Goal: Obtain resource: Download file/media

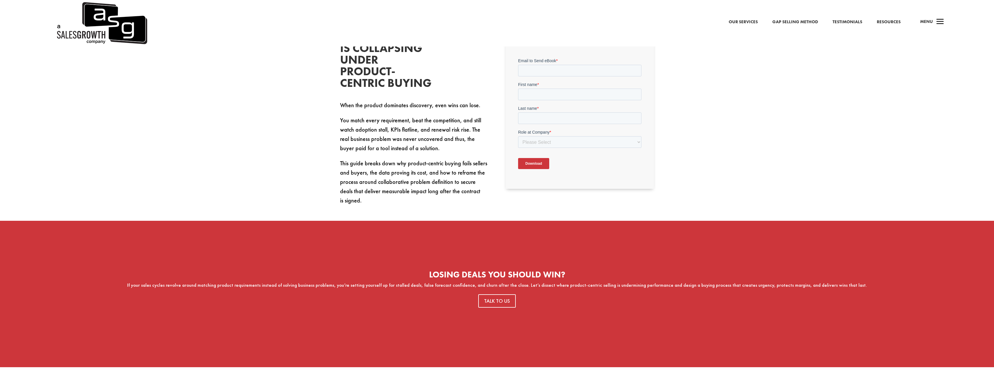
scroll to position [233, 0]
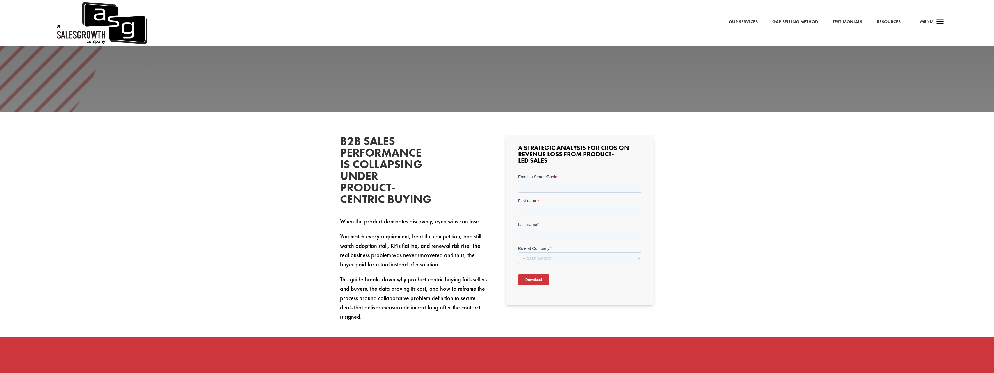
click at [535, 193] on form "Email to Send eBook * First name * Last name * Role at Company * Please Select …" at bounding box center [579, 232] width 123 height 116
click at [537, 190] on input "Email to Send eBook *" at bounding box center [579, 187] width 123 height 12
click at [538, 185] on input "Email to Send eBook *" at bounding box center [579, 187] width 123 height 12
click at [899, 24] on link "Resources" at bounding box center [889, 22] width 24 height 8
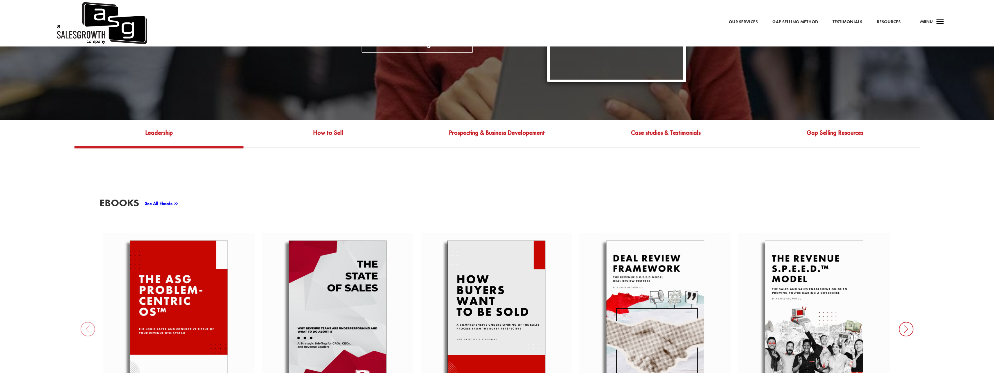
scroll to position [291, 0]
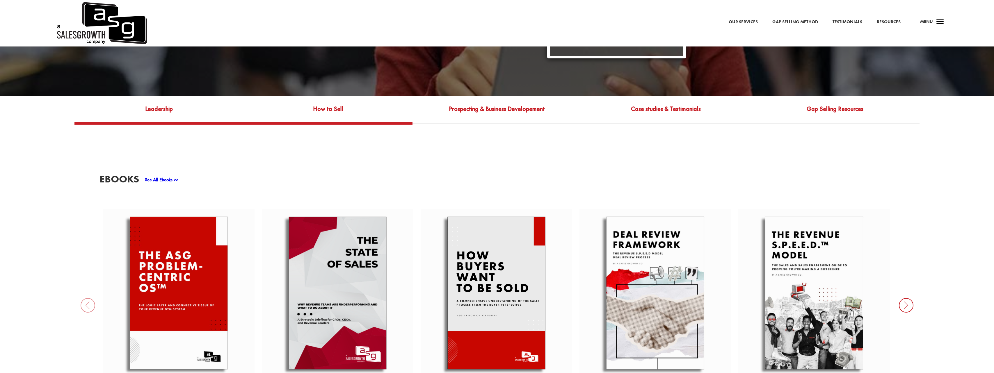
click at [325, 107] on link "How to Sell" at bounding box center [327, 113] width 169 height 19
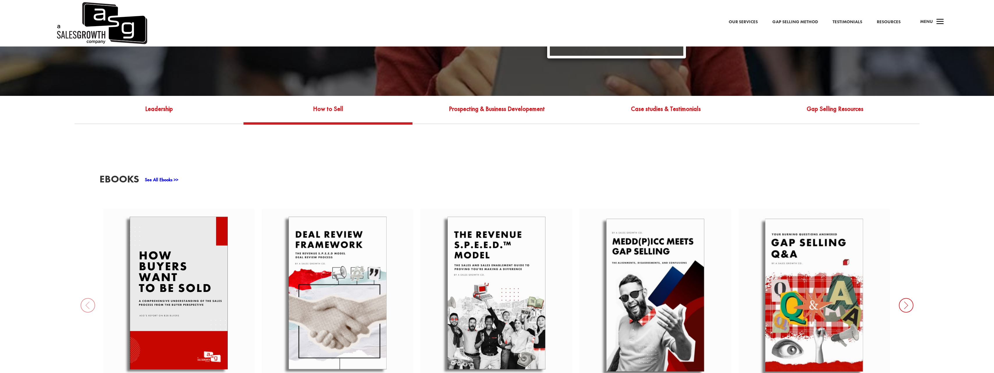
click at [168, 177] on link "See All Ebooks >>" at bounding box center [161, 180] width 33 height 6
click at [826, 104] on link "Gap Selling Resources" at bounding box center [834, 113] width 169 height 19
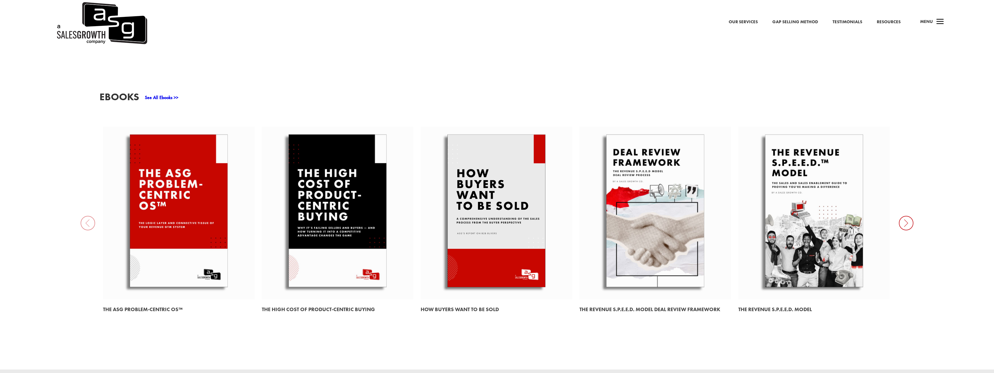
scroll to position [378, 0]
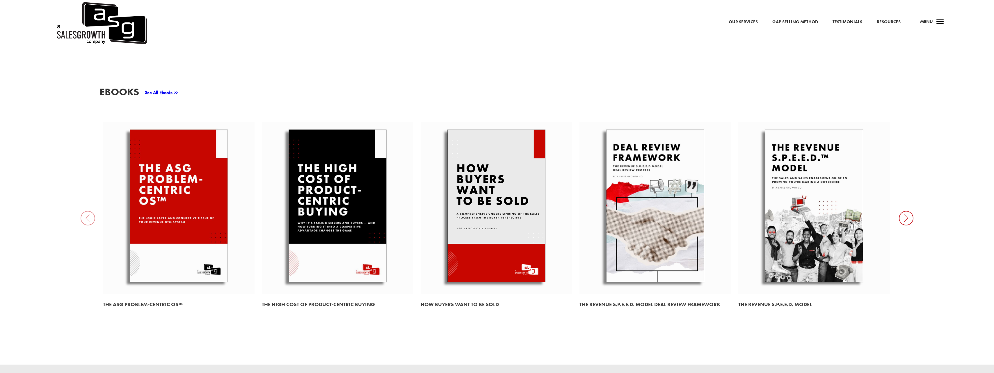
click at [683, 220] on link at bounding box center [655, 208] width 152 height 173
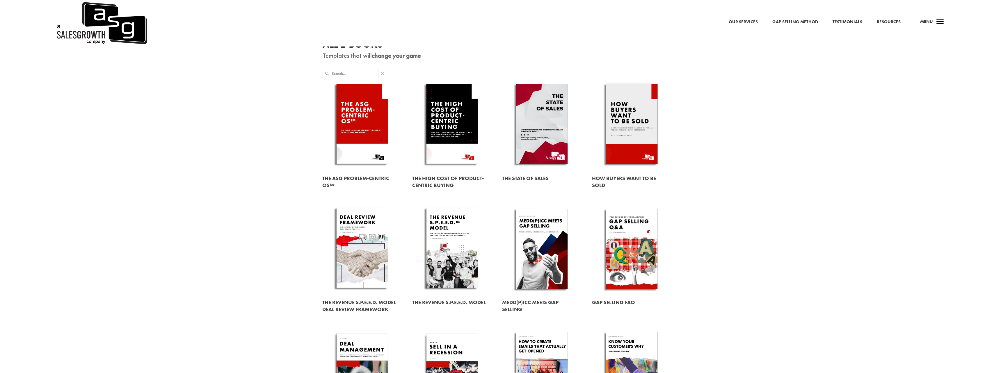
scroll to position [58, 0]
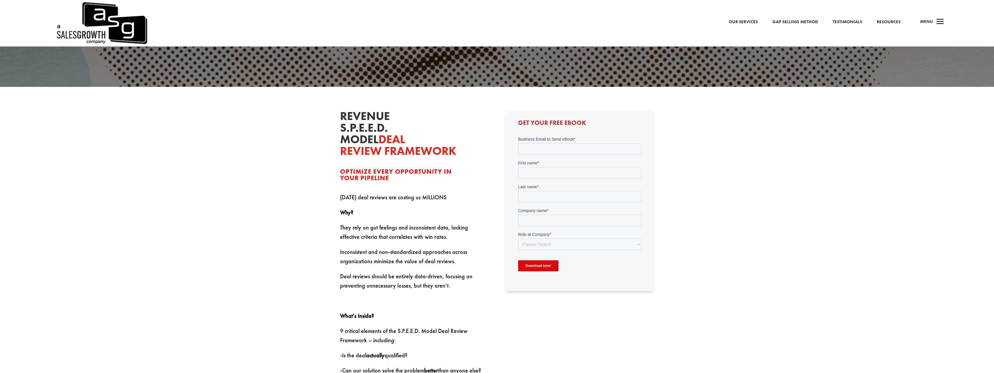
scroll to position [291, 0]
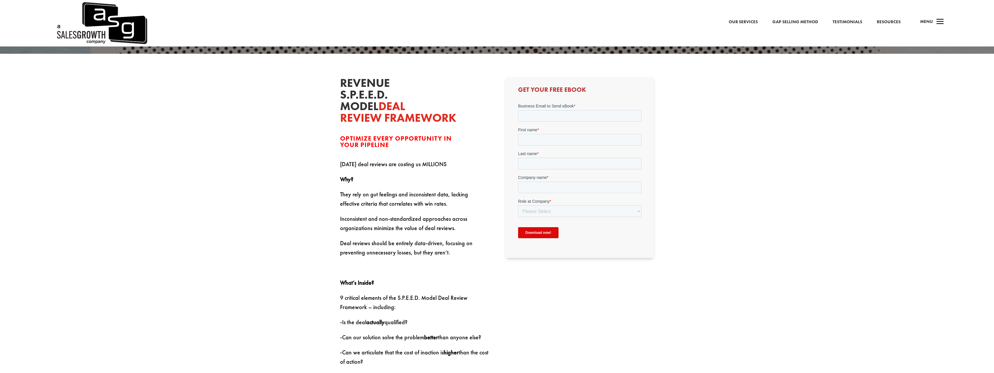
click at [530, 125] on form "Business Email to Send eBook * First name * Last name * Company name * Role at …" at bounding box center [579, 173] width 123 height 140
click at [536, 122] on form "Business Email to Send eBook * First name * Last name * Company name * Role at …" at bounding box center [579, 173] width 123 height 140
click at [545, 117] on input "Business Email to Send eBook *" at bounding box center [579, 116] width 123 height 12
type input "kevin.martensson@upheads.se"
type input "[PERSON_NAME]"
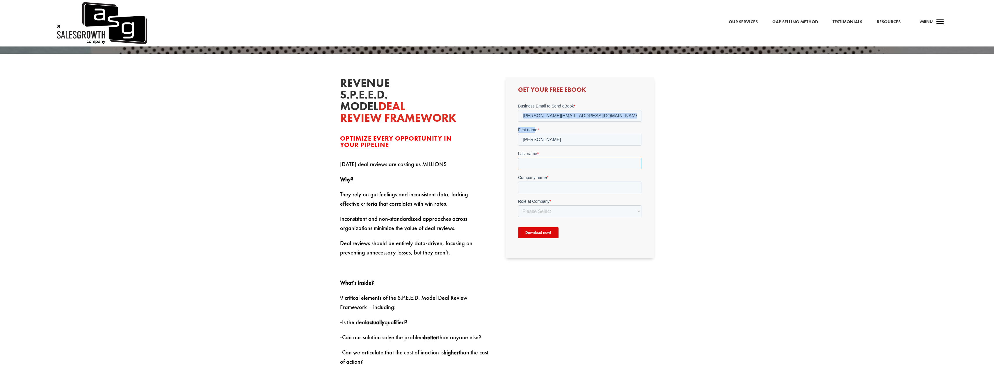
type input "Mårtensson"
click at [542, 183] on input "Company name *" at bounding box center [579, 188] width 123 height 12
type input "Upheads"
click at [544, 218] on form "Business Email to Send eBook * kevin.martensson@upheads.se First name * Kevin L…" at bounding box center [579, 173] width 123 height 140
drag, startPoint x: 542, startPoint y: 218, endPoint x: 532, endPoint y: 212, distance: 11.2
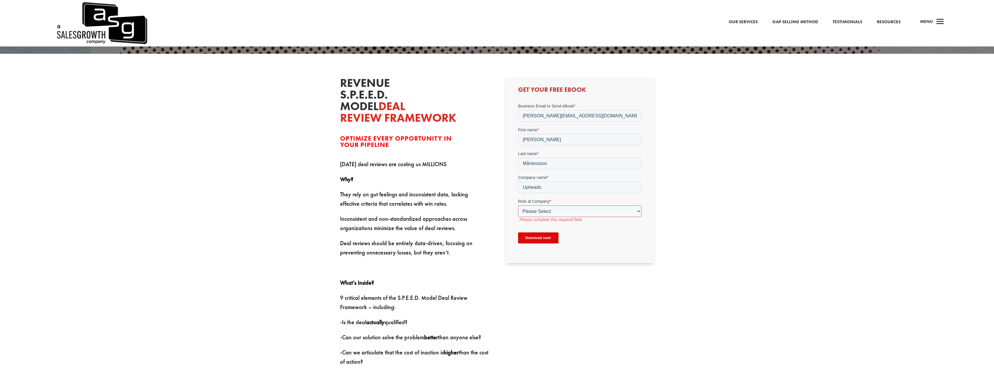
click at [532, 212] on select "Please Select C-Level (CRO, CSO, etc) Senior Leadership (VP of Sales, VP of Ena…" at bounding box center [579, 212] width 123 height 12
select select "Individual Contributor (AE, SDR, CSM, etc)"
click at [518, 206] on select "Please Select C-Level (CRO, CSO, etc) Senior Leadership (VP of Sales, VP of Ena…" at bounding box center [579, 212] width 123 height 12
click at [542, 235] on input "Download now!" at bounding box center [538, 232] width 40 height 11
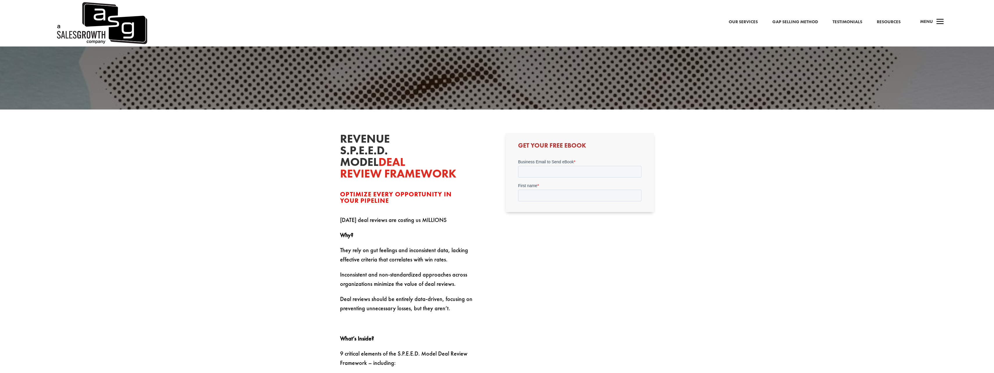
scroll to position [235, 0]
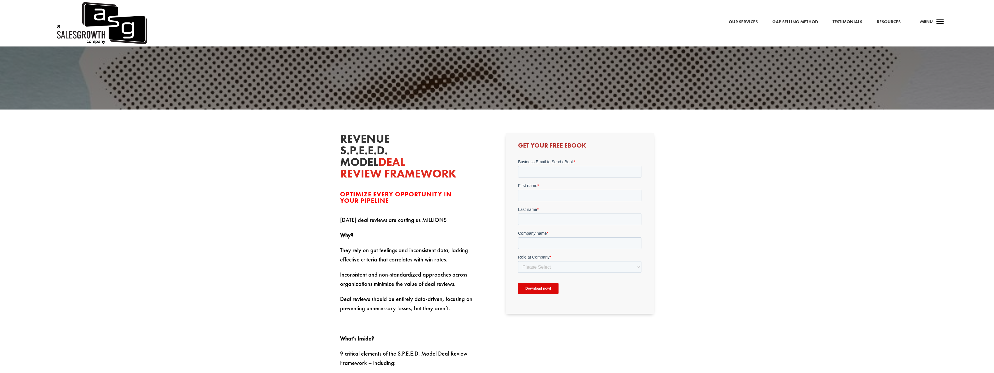
click at [558, 165] on div "Business Email to Send eBook *" at bounding box center [579, 168] width 123 height 19
click at [558, 168] on input "Business Email to Send eBook *" at bounding box center [579, 172] width 123 height 12
type input "kevin.martensson@upheads.se"
type input "Kevin"
type input "Mårtensson"
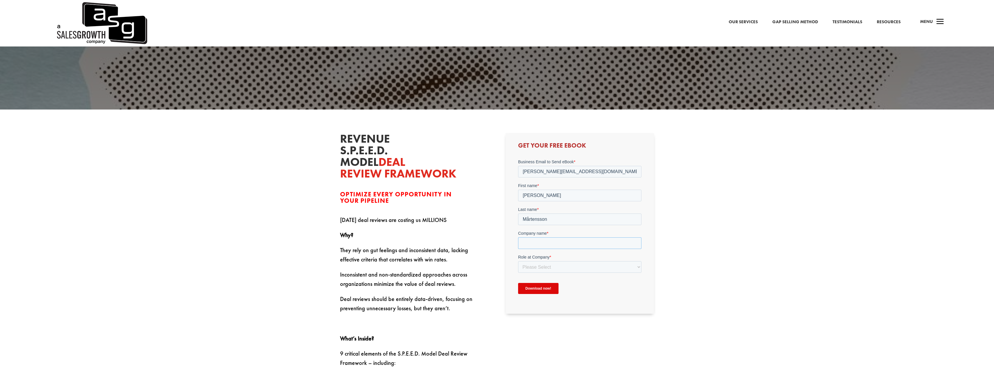
type input "Upheads"
click at [548, 269] on select "Please Select C-Level (CRO, CSO, etc) Senior Leadership (VP of Sales, VP of Ena…" at bounding box center [579, 267] width 123 height 12
select select "Individual Contributor (AE, SDR, CSM, etc)"
click at [518, 261] on select "Please Select C-Level (CRO, CSO, etc) Senior Leadership (VP of Sales, VP of Ena…" at bounding box center [579, 267] width 123 height 12
click at [543, 290] on input "Download now!" at bounding box center [538, 288] width 40 height 11
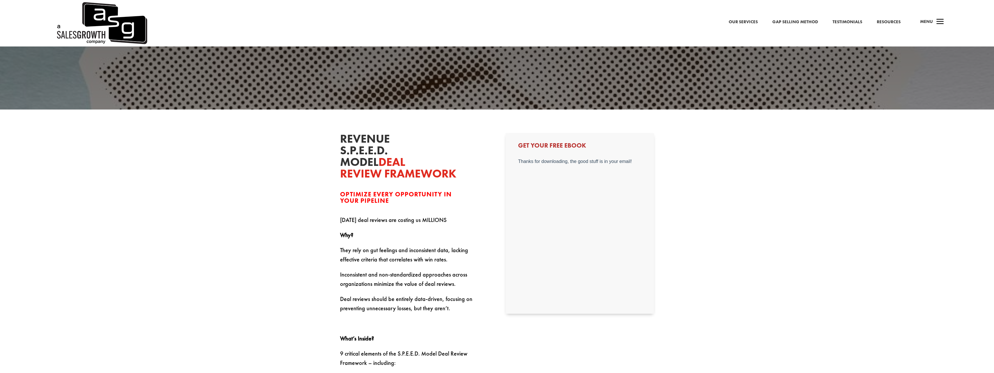
click at [930, 24] on span "Menu" at bounding box center [926, 22] width 13 height 6
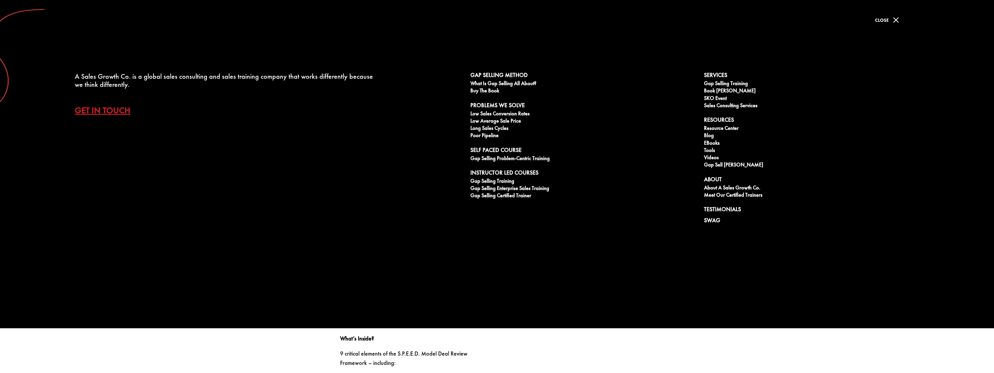
click at [877, 316] on div "A Sales Growth Co. is a global sales consulting and sales training company that…" at bounding box center [497, 164] width 994 height 329
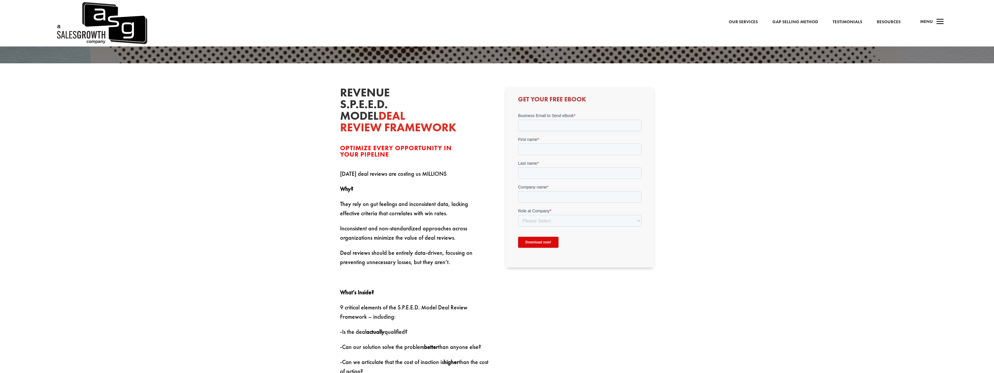
scroll to position [322, 0]
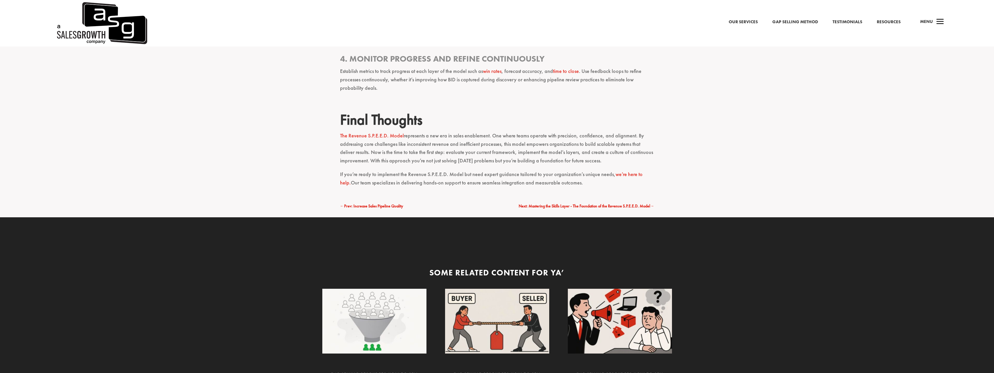
scroll to position [1570, 0]
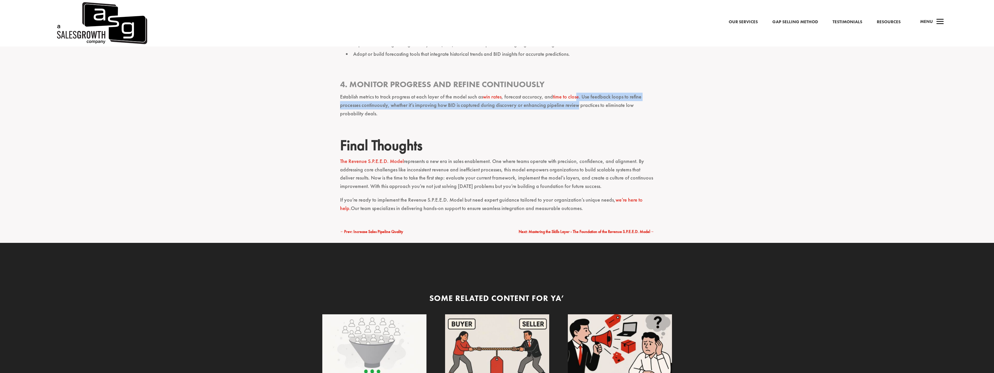
click at [575, 93] on p "Establish metrics to track progress at each layer of the model such as win rate…" at bounding box center [497, 108] width 314 height 30
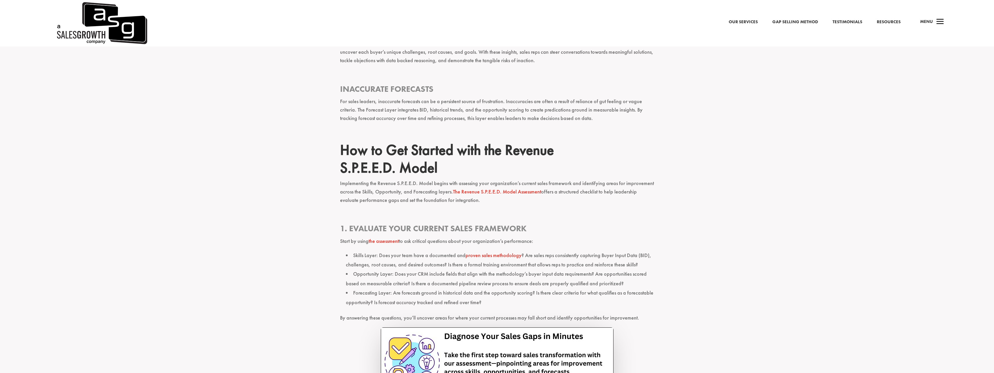
scroll to position [1076, 0]
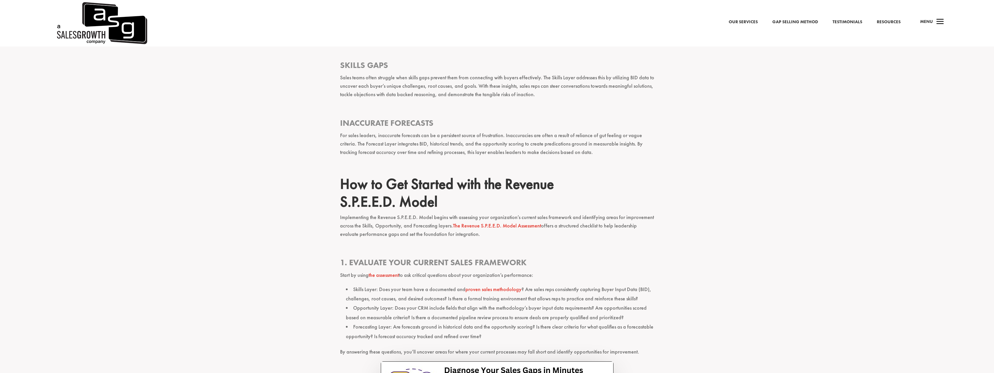
click at [488, 222] on link "The Revenue S.P.E.E.D. Model Assessment" at bounding box center [497, 225] width 88 height 7
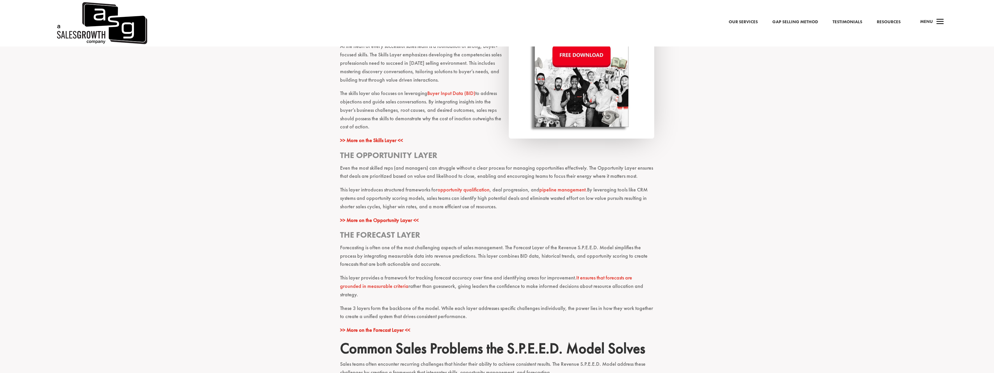
scroll to position [553, 0]
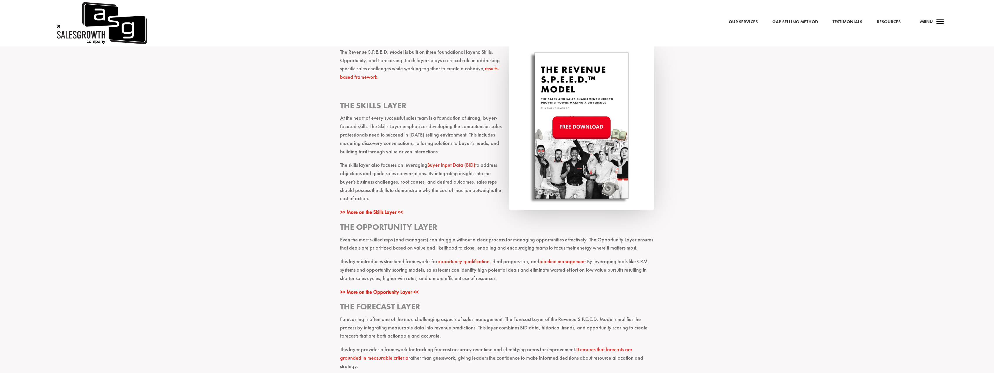
click at [379, 212] on strong ">> More on the Skills Layer <<" at bounding box center [371, 212] width 63 height 7
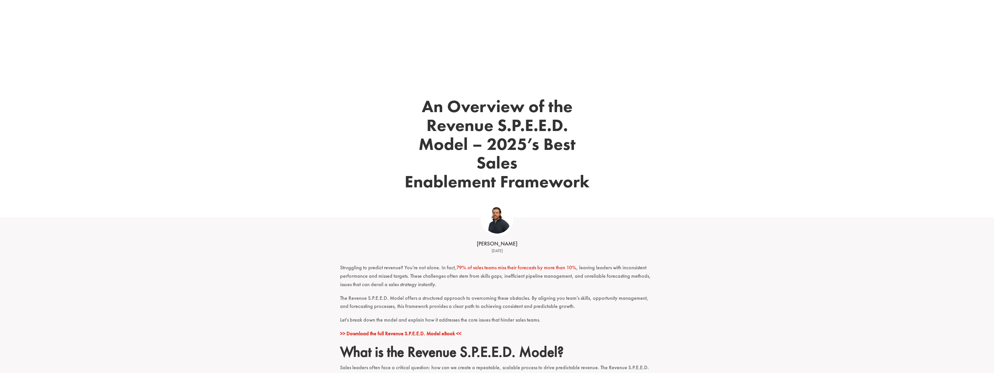
scroll to position [0, 0]
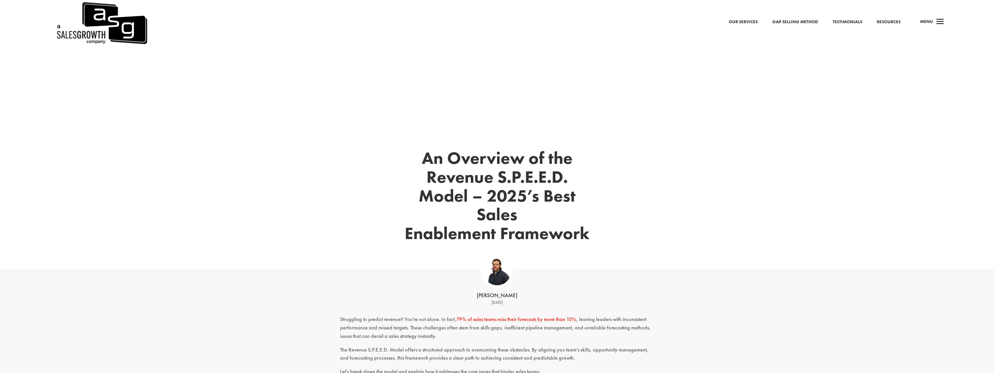
click at [895, 23] on link "Resources" at bounding box center [889, 22] width 24 height 8
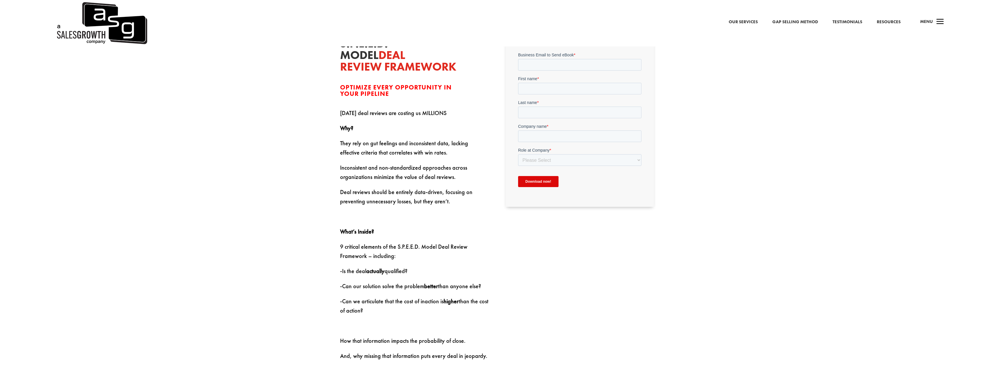
scroll to position [262, 0]
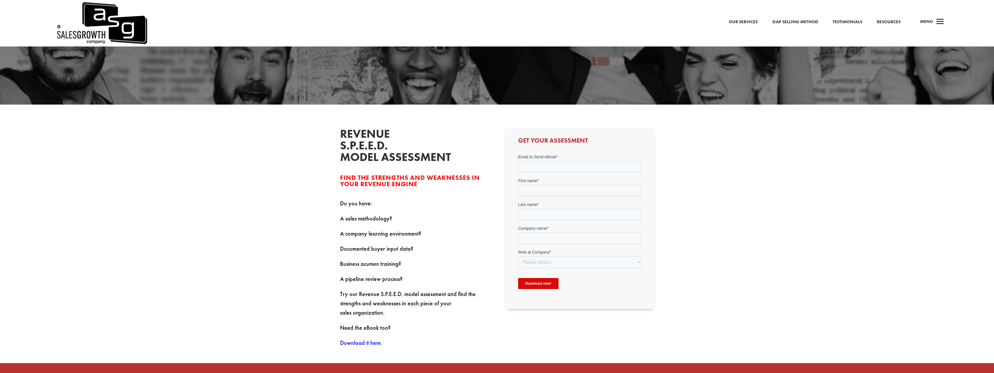
scroll to position [291, 0]
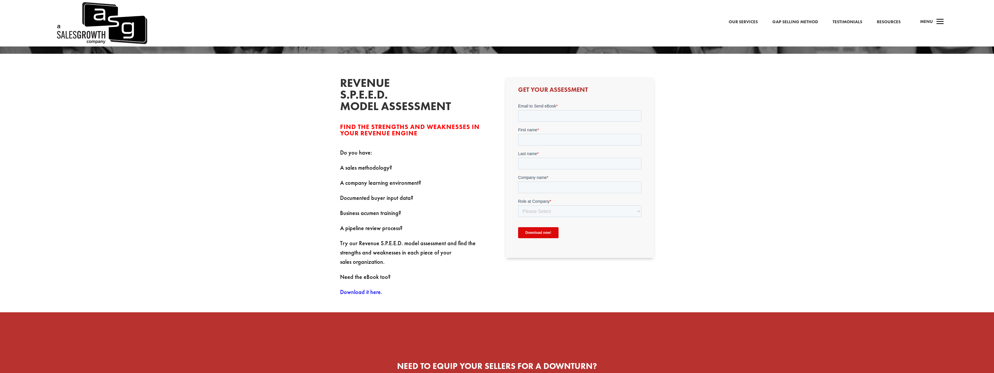
click at [539, 122] on form "Email to Send eBook * First name * Last name * Company name * Role at Company *…" at bounding box center [579, 173] width 123 height 140
click at [542, 118] on input "Email to Send eBook *" at bounding box center [579, 116] width 123 height 12
click at [506, 124] on div "Get Your Assessment" at bounding box center [579, 170] width 148 height 186
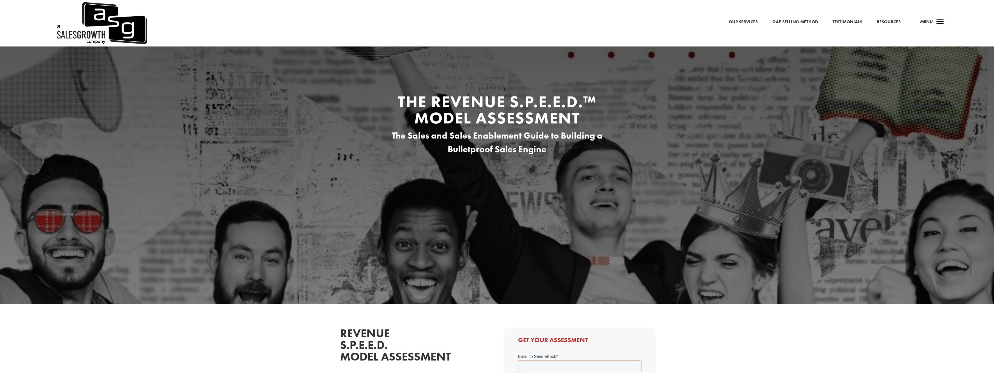
scroll to position [0, 0]
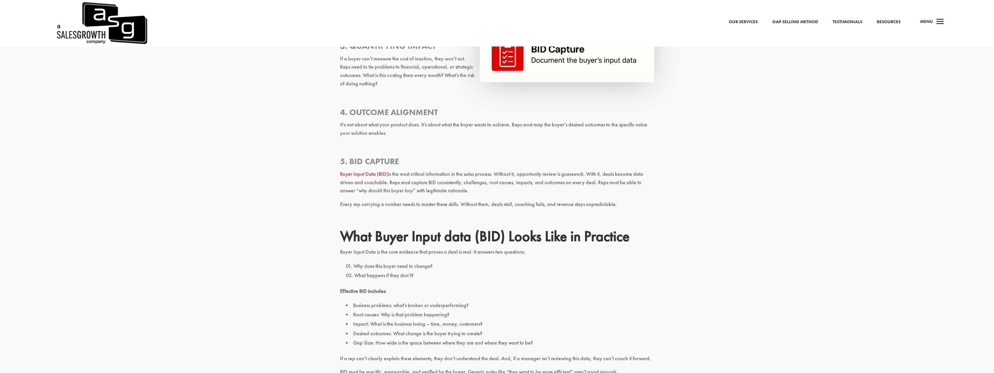
scroll to position [989, 0]
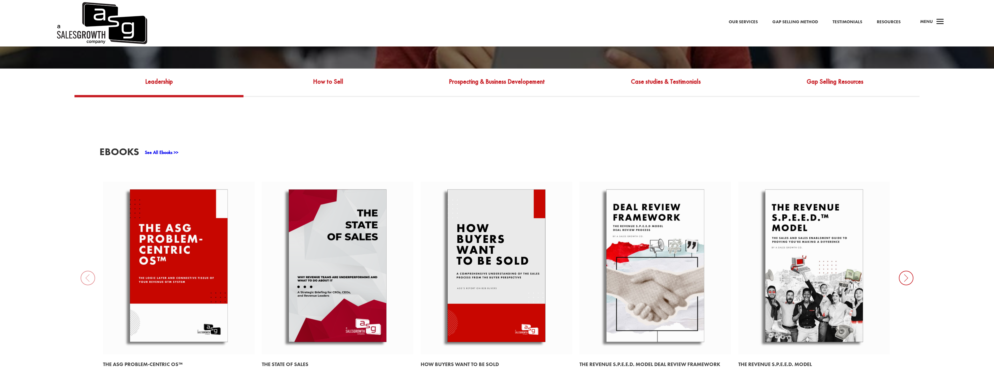
scroll to position [349, 0]
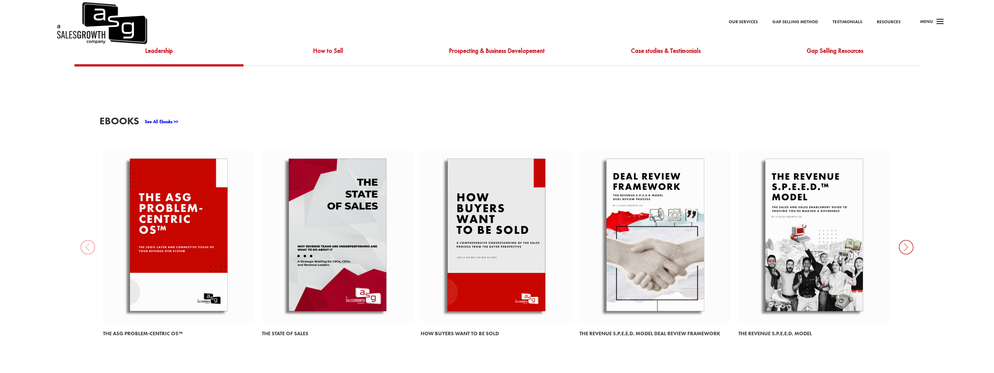
click at [661, 279] on link at bounding box center [655, 237] width 152 height 173
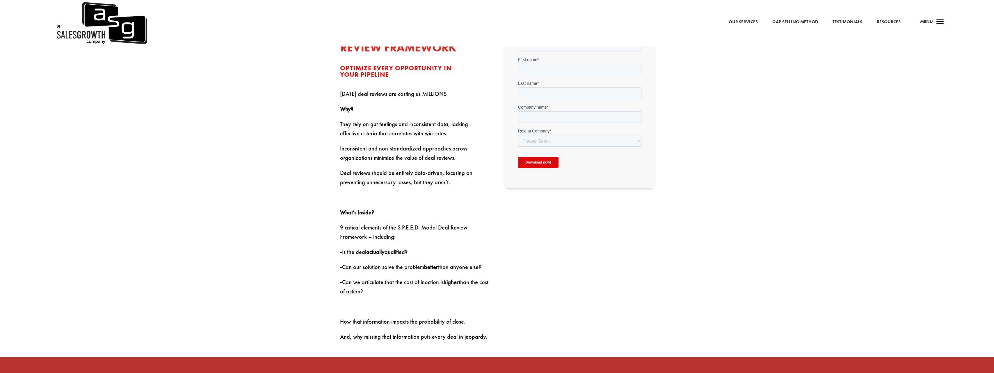
scroll to position [378, 0]
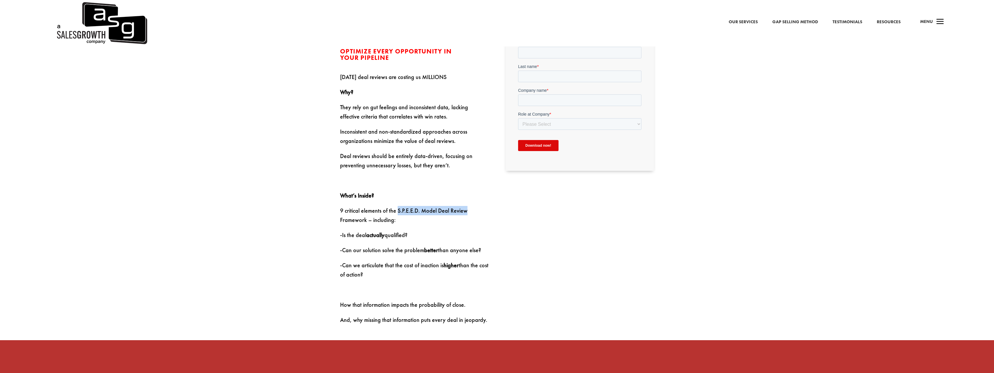
drag, startPoint x: 396, startPoint y: 213, endPoint x: 465, endPoint y: 211, distance: 68.7
click p "9 critical elements of the S.P.E.E.D. Model Deal Review Framework – including:"
copy p "S.P.E.E.D. Model Deal Review"
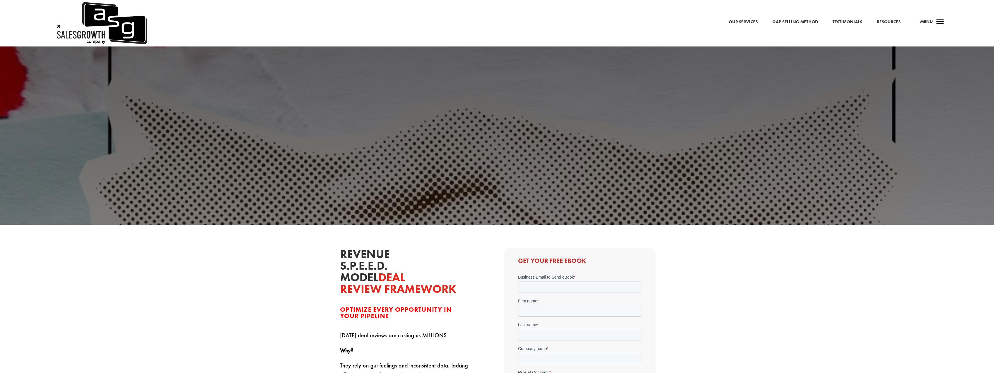
scroll to position [174, 0]
